Goal: Navigation & Orientation: Find specific page/section

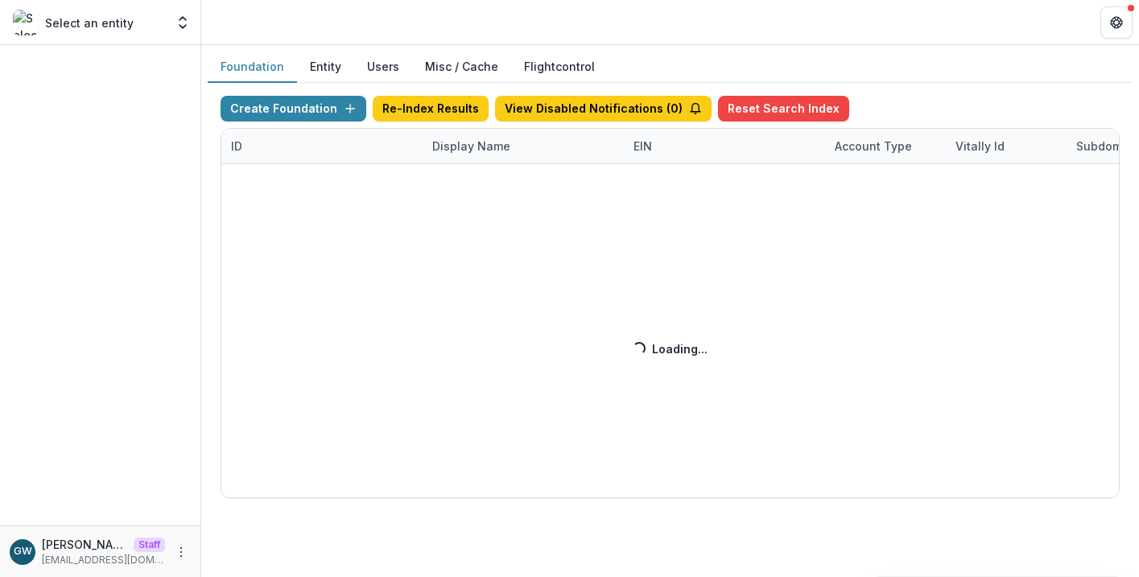
click at [465, 139] on div "Create Foundation Re-Index Results View Disabled Notifications ( 0 ) Reset Sear…" at bounding box center [670, 297] width 899 height 403
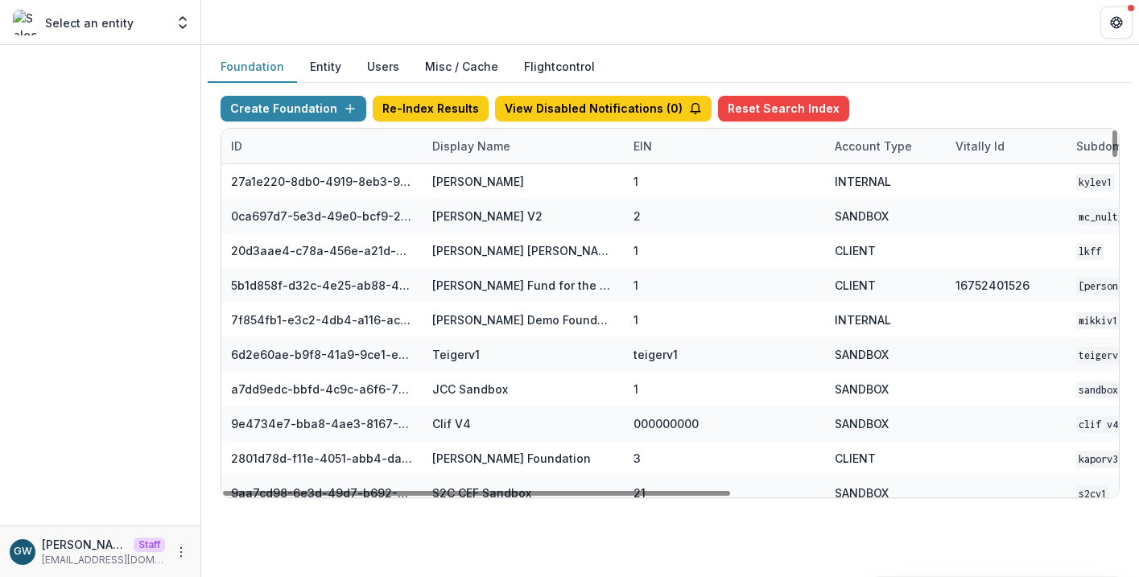
click at [457, 148] on div "Display Name" at bounding box center [471, 146] width 97 height 17
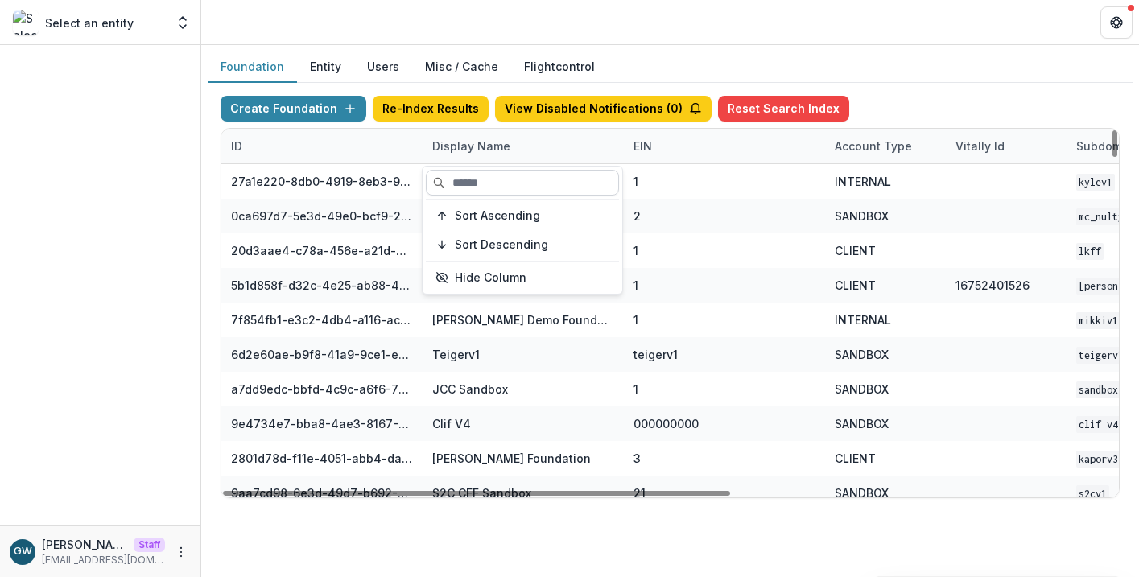
click at [472, 180] on input at bounding box center [522, 183] width 193 height 26
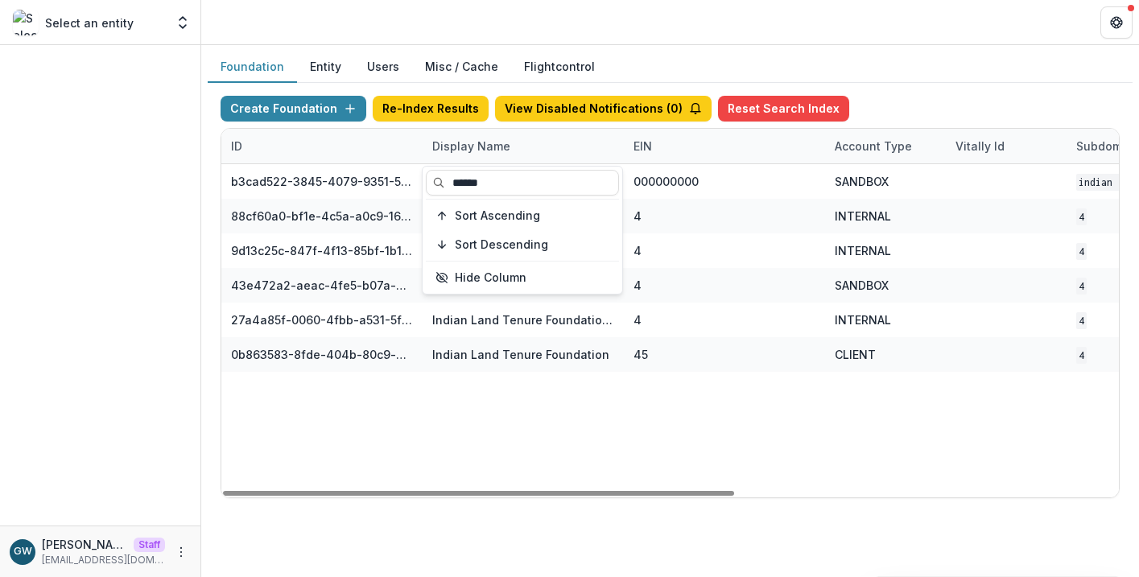
type input "******"
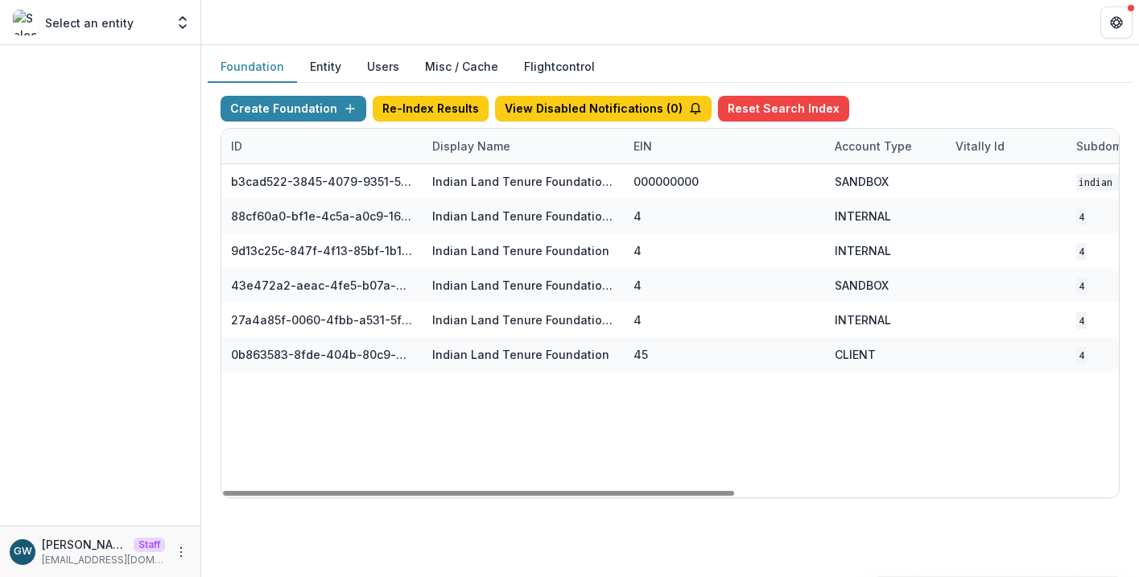
click at [966, 78] on div "Foundation Entity Users Misc / Cache Flightcontrol" at bounding box center [670, 67] width 925 height 31
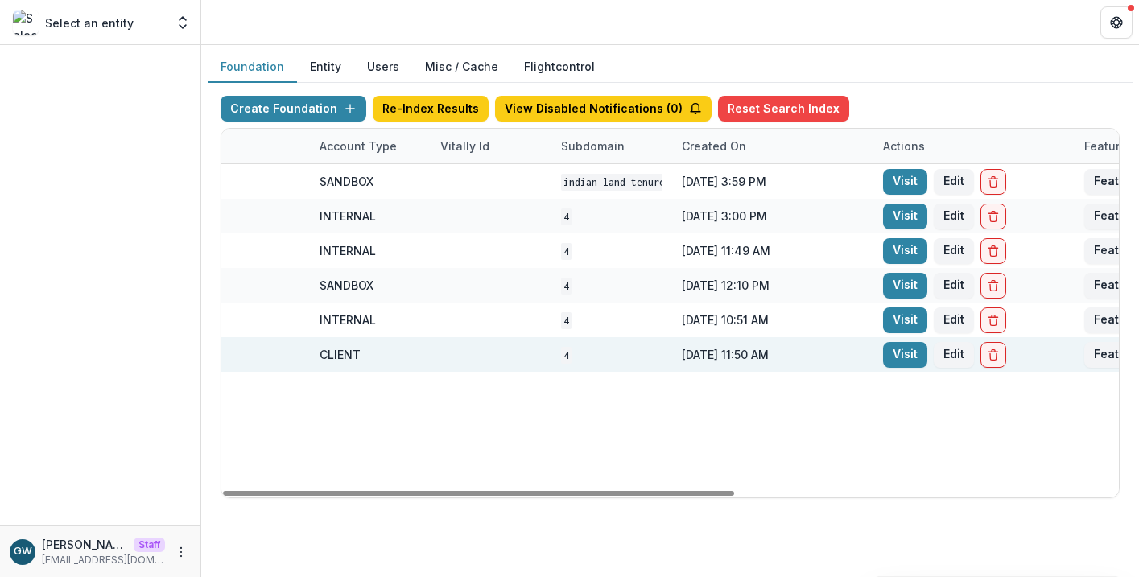
scroll to position [0, 672]
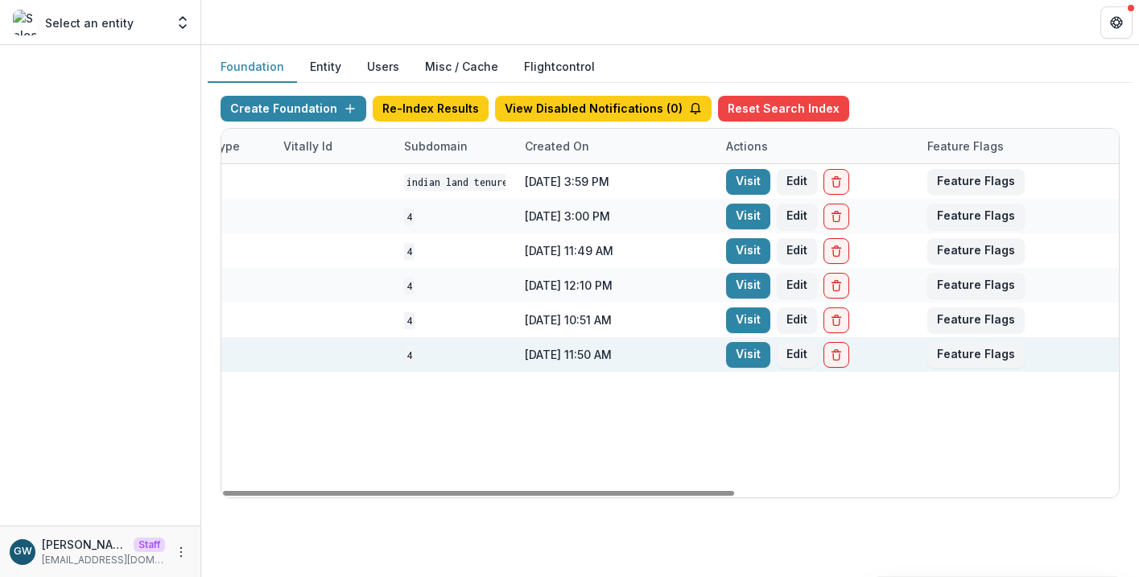
click at [747, 352] on link "Visit" at bounding box center [748, 355] width 44 height 26
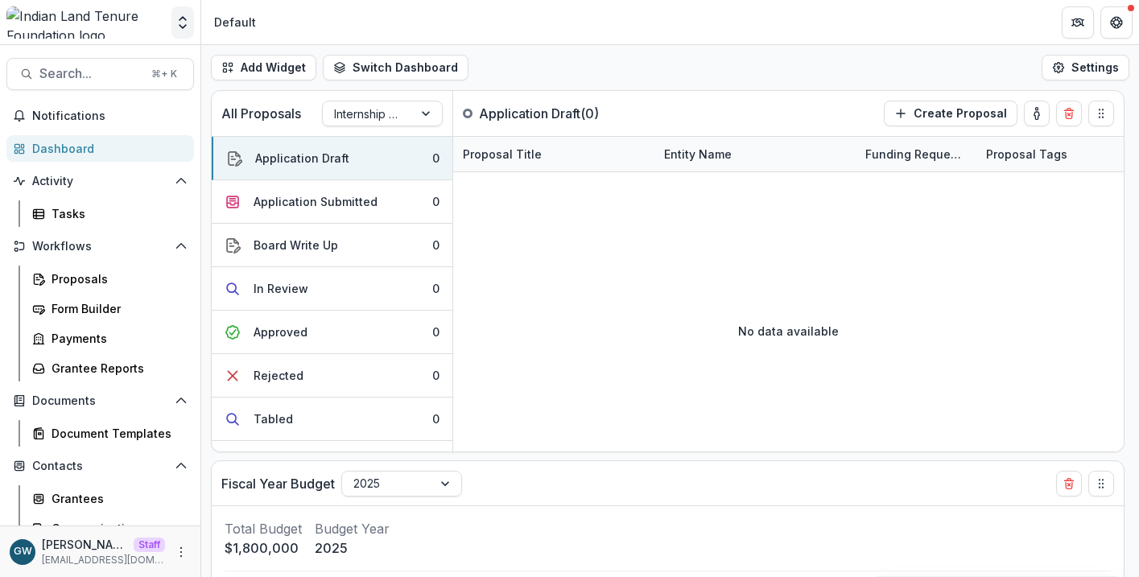
click at [179, 35] on button "Open entity switcher" at bounding box center [183, 22] width 23 height 32
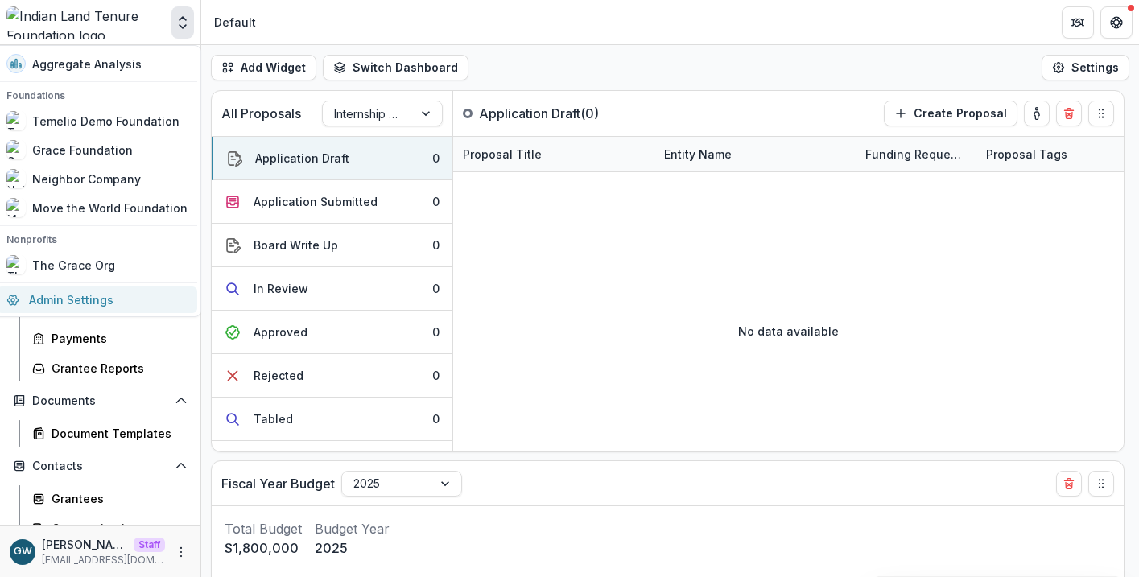
click at [89, 297] on link "Admin Settings" at bounding box center [97, 300] width 201 height 27
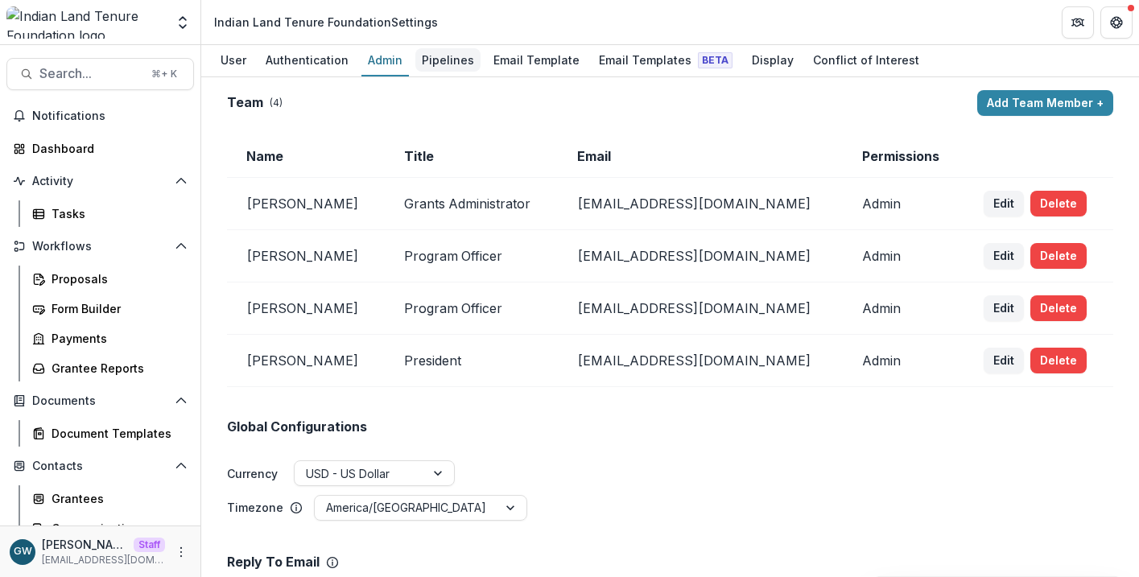
click at [432, 67] on div "Pipelines" at bounding box center [448, 59] width 65 height 23
